Goal: Information Seeking & Learning: Learn about a topic

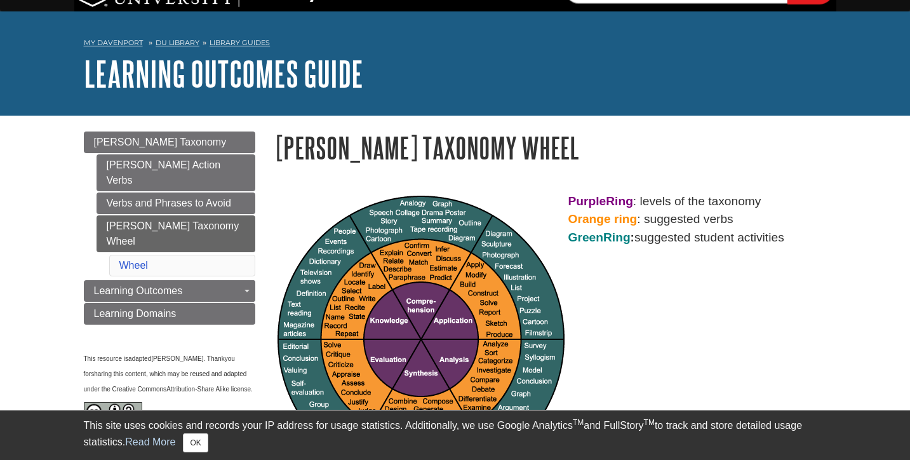
scroll to position [27, 0]
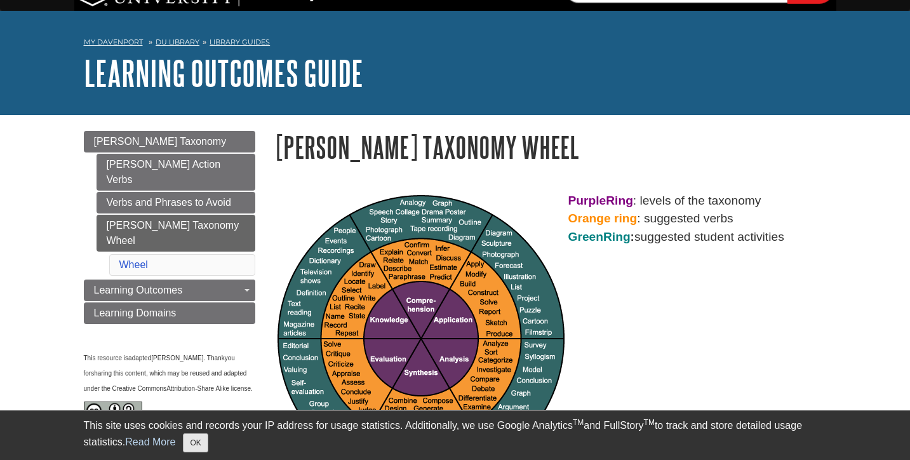
click at [200, 446] on button "OK" at bounding box center [195, 442] width 25 height 19
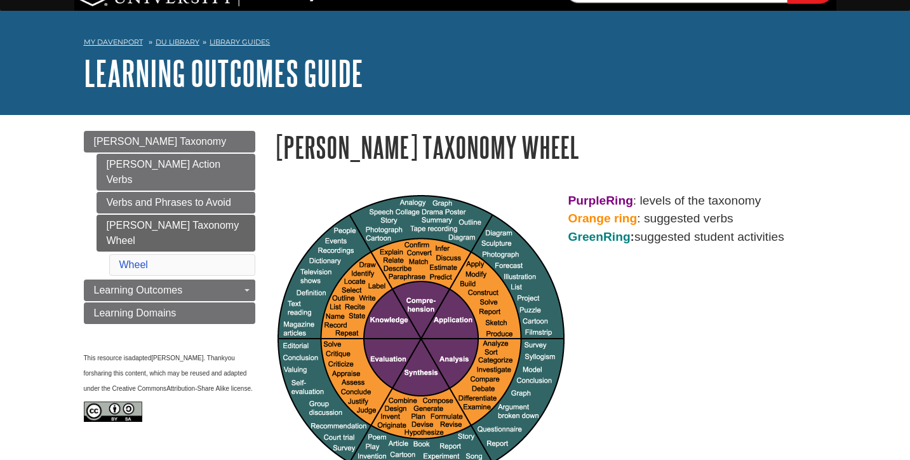
click at [455, 220] on img at bounding box center [421, 339] width 288 height 288
click at [437, 326] on img at bounding box center [421, 339] width 288 height 288
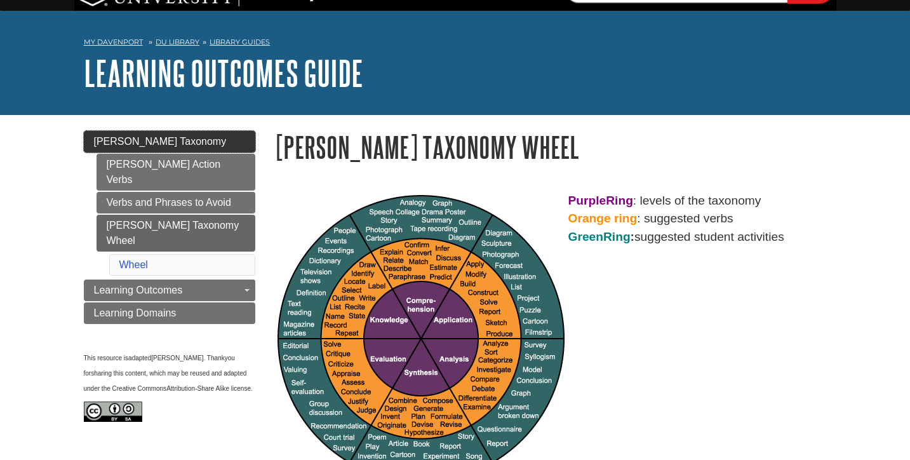
click at [188, 143] on link "[PERSON_NAME] Taxonomy" at bounding box center [169, 142] width 171 height 22
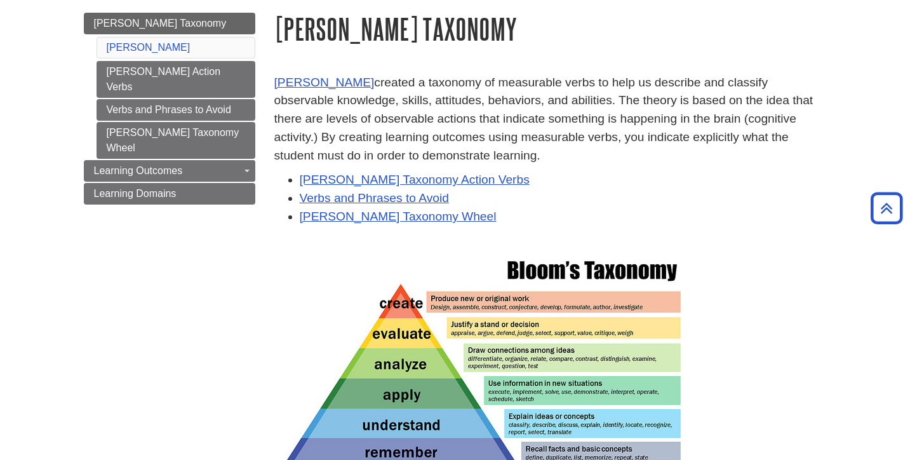
scroll to position [139, 0]
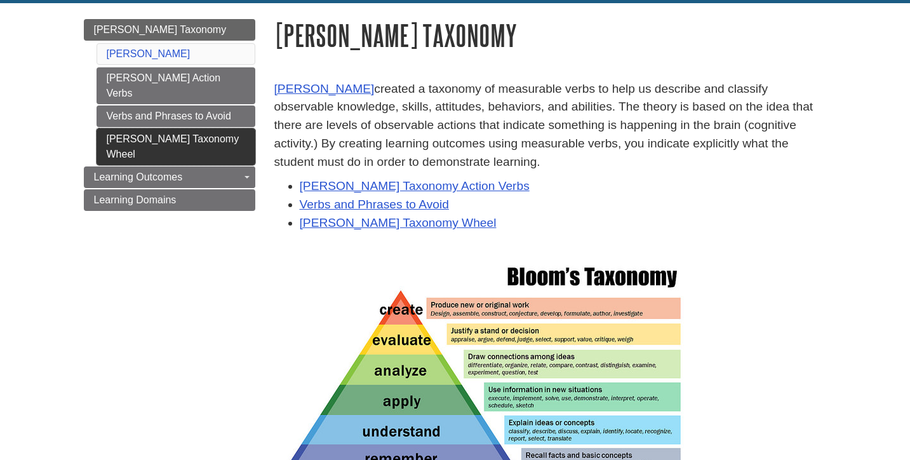
click at [198, 128] on link "[PERSON_NAME] Taxonomy Wheel" at bounding box center [175, 146] width 159 height 37
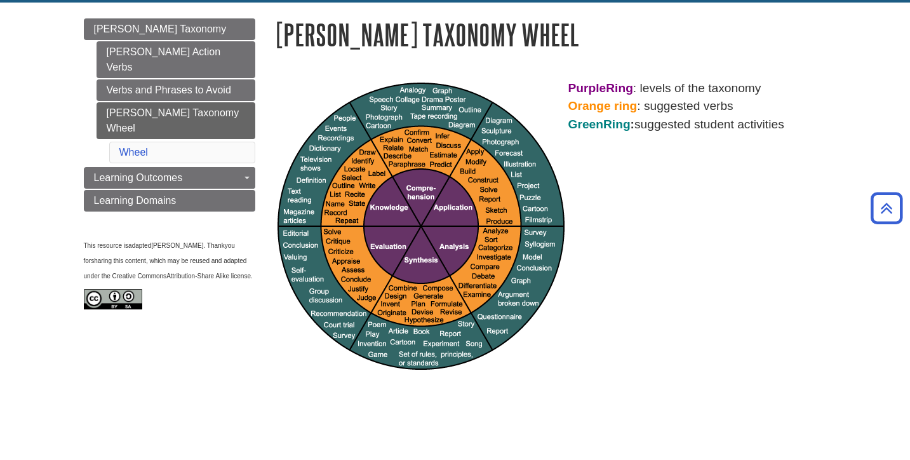
click at [386, 259] on img at bounding box center [421, 227] width 288 height 288
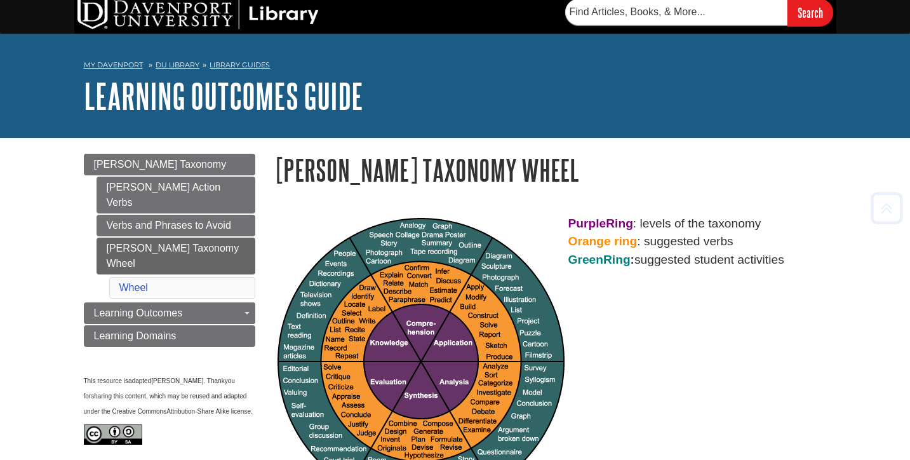
scroll to position [6, 0]
